Goal: Obtain resource: Obtain resource

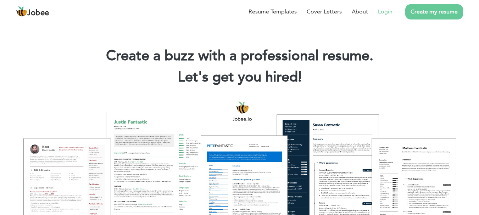
click at [377, 12] on li "Login" at bounding box center [380, 11] width 24 height 18
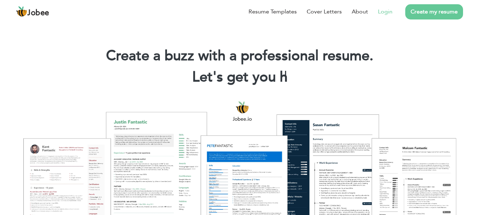
click at [387, 12] on link "Login" at bounding box center [385, 11] width 15 height 9
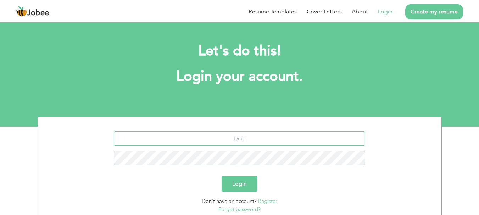
click at [259, 139] on input "text" at bounding box center [240, 139] width 252 height 14
type input "rizwangul.gul3@gmail.com"
click at [243, 149] on div "rizwangul.gul3@gmail.com" at bounding box center [239, 151] width 393 height 39
click at [222, 176] on button "Login" at bounding box center [240, 184] width 36 height 16
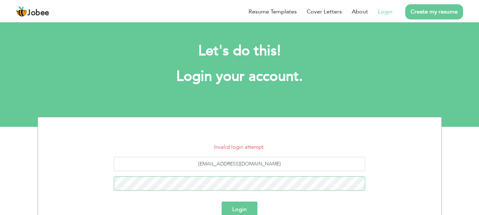
click at [222, 202] on button "Login" at bounding box center [240, 210] width 36 height 16
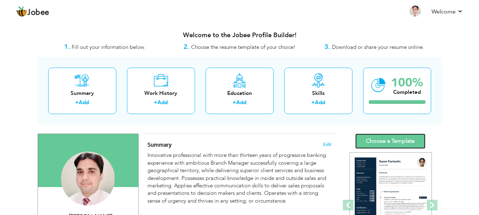
click at [405, 138] on link "Choose a Template" at bounding box center [390, 141] width 70 height 15
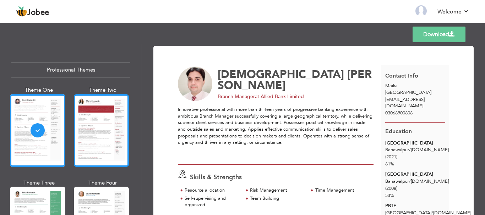
click at [103, 147] on div at bounding box center [101, 130] width 55 height 73
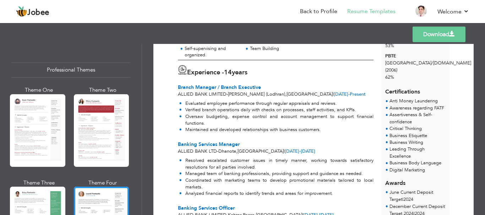
scroll to position [150, 0]
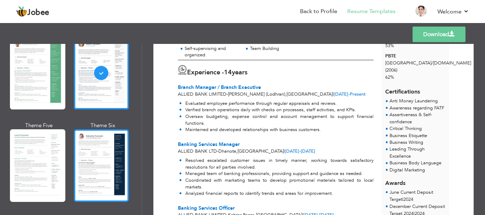
click at [116, 153] on div at bounding box center [101, 165] width 55 height 73
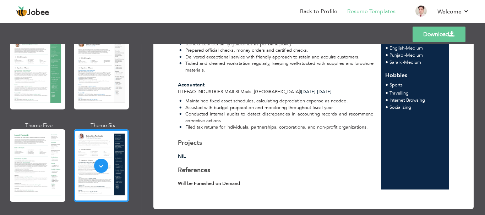
scroll to position [410, 0]
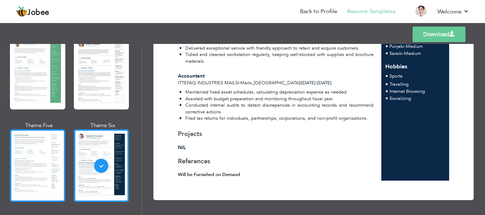
click at [27, 161] on div at bounding box center [37, 165] width 55 height 73
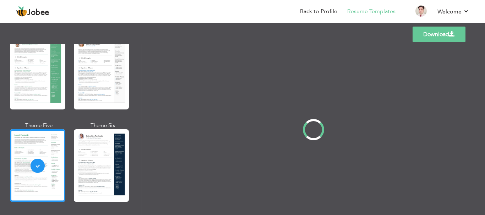
scroll to position [0, 0]
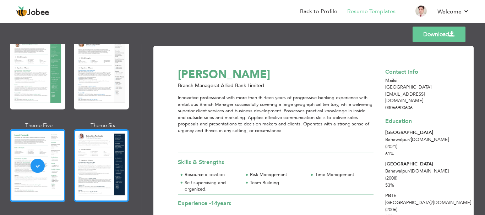
click at [84, 186] on div at bounding box center [101, 165] width 55 height 73
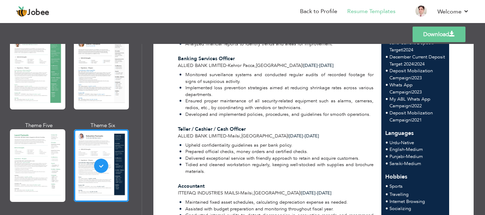
scroll to position [300, 0]
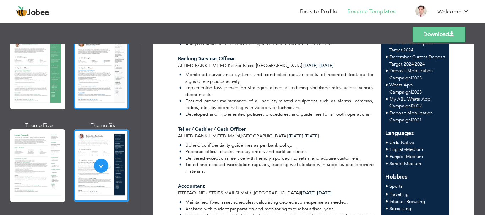
click at [90, 88] on div at bounding box center [101, 73] width 55 height 73
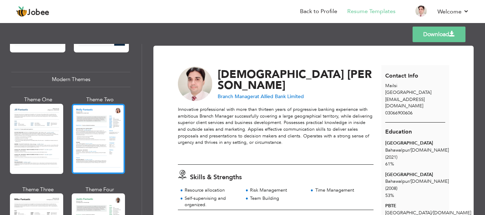
click at [109, 131] on div at bounding box center [98, 139] width 53 height 70
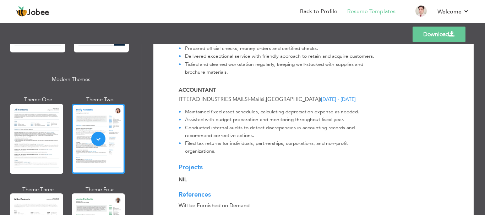
scroll to position [521, 0]
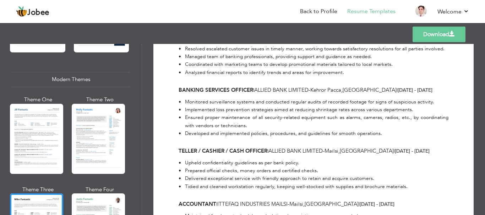
scroll to position [600, 0]
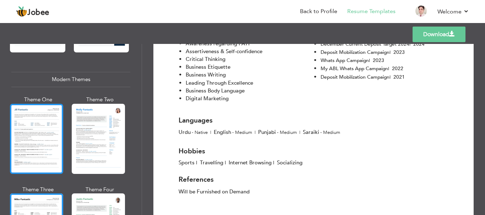
click at [44, 133] on div at bounding box center [36, 139] width 53 height 70
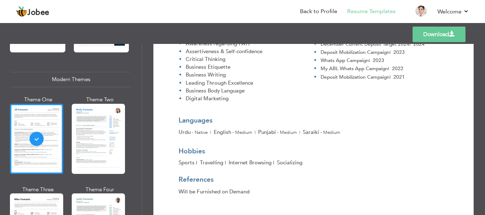
click at [143, 188] on div "Download Muhammad Rizwan Mailsi , Pakistan rizwangul.gul3@gmail.com | 030669006…" at bounding box center [313, 129] width 343 height 171
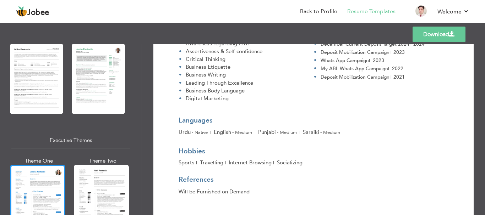
click at [21, 202] on div at bounding box center [37, 201] width 55 height 73
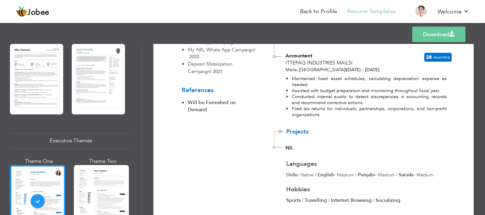
drag, startPoint x: 479, startPoint y: 207, endPoint x: 460, endPoint y: 210, distance: 19.4
click at [460, 210] on div "Download Contact Info Mailsi Pakistan rizwangul.gul3@gmail.com 03066900606 Educ…" at bounding box center [313, 129] width 343 height 171
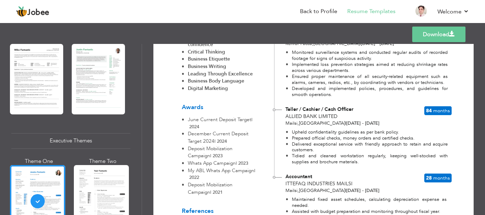
scroll to position [323, 0]
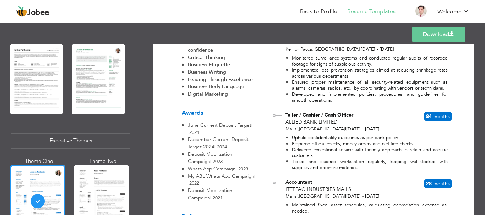
click at [481, 105] on div "Download Contact Info Mailsi Pakistan rizwangul.gul3@gmail.com 03066900606 Educ…" at bounding box center [313, 129] width 343 height 171
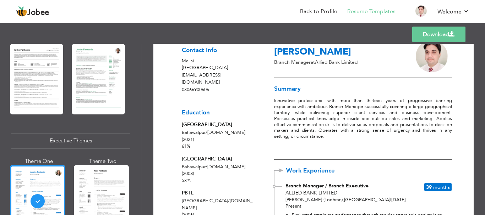
scroll to position [23, 0]
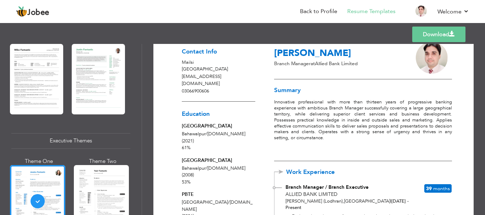
click at [442, 33] on link "Download" at bounding box center [438, 35] width 53 height 16
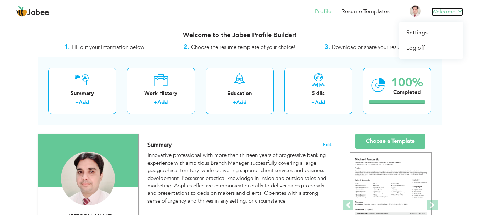
click at [447, 10] on link "Welcome" at bounding box center [448, 11] width 32 height 9
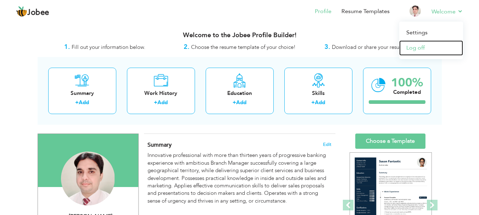
click at [424, 48] on link "Log off" at bounding box center [431, 47] width 64 height 15
